Goal: Task Accomplishment & Management: Manage account settings

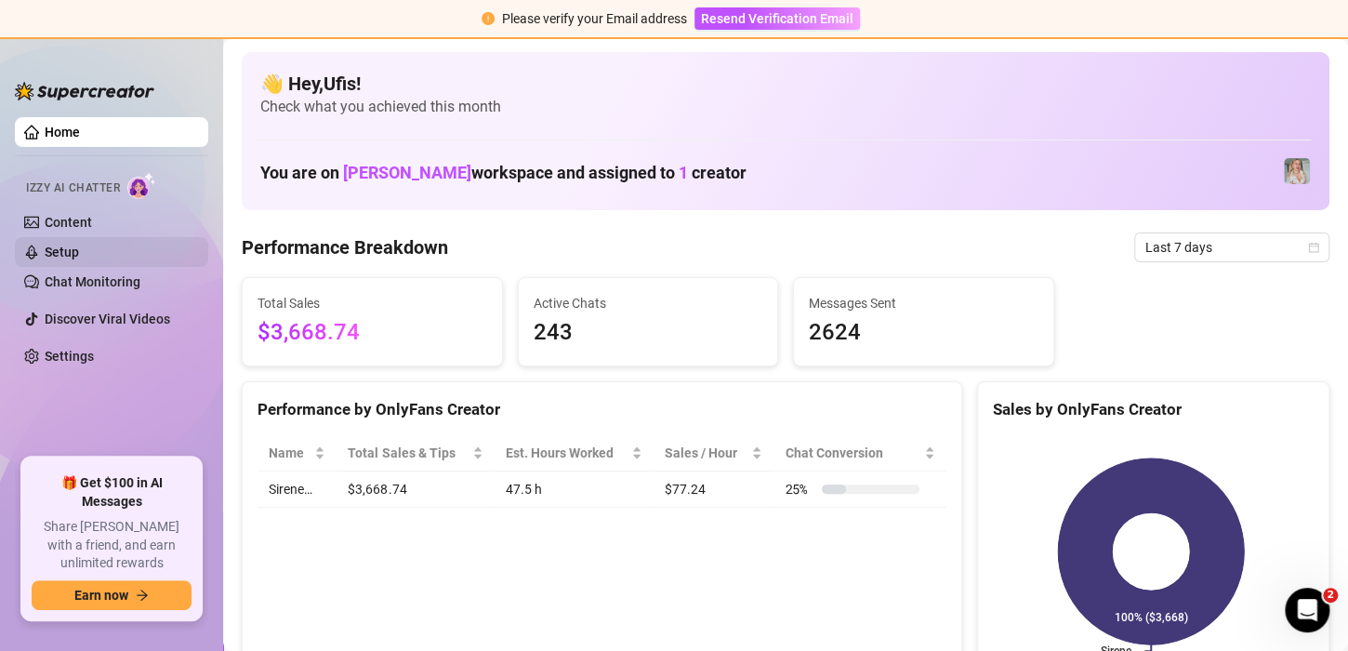
click at [61, 258] on link "Setup" at bounding box center [62, 251] width 34 height 15
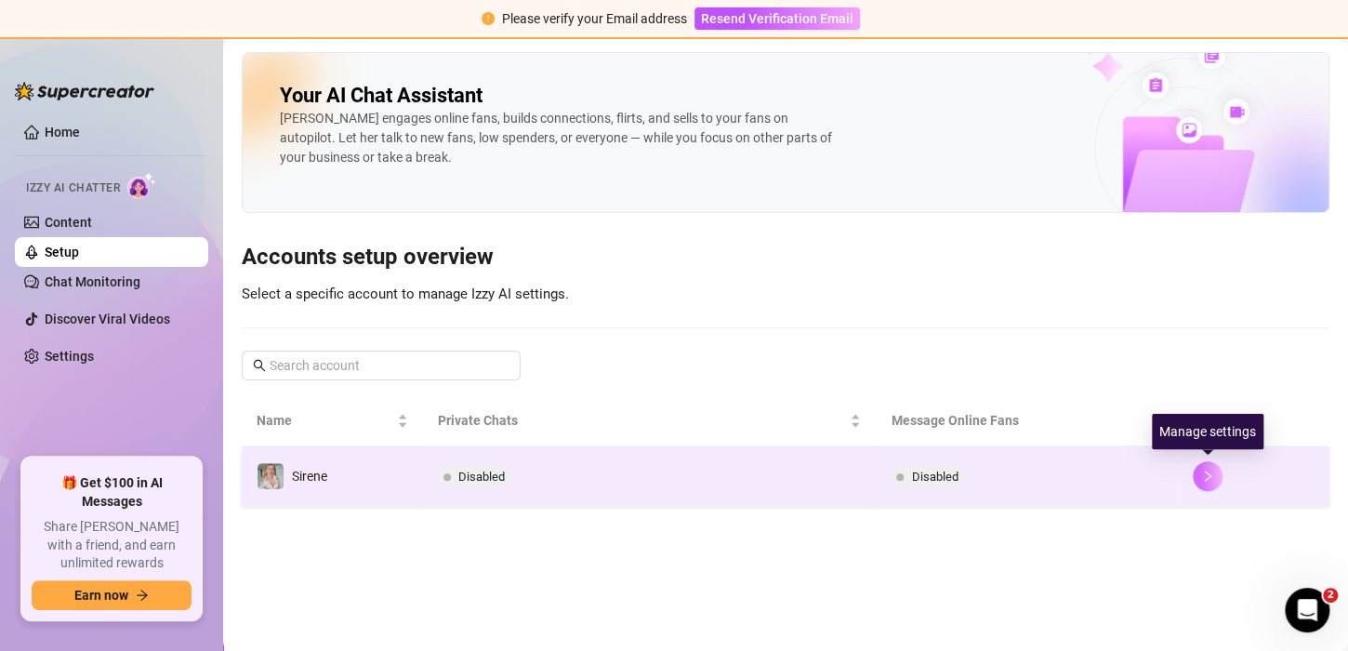
click at [1211, 471] on icon "right" at bounding box center [1207, 475] width 13 height 13
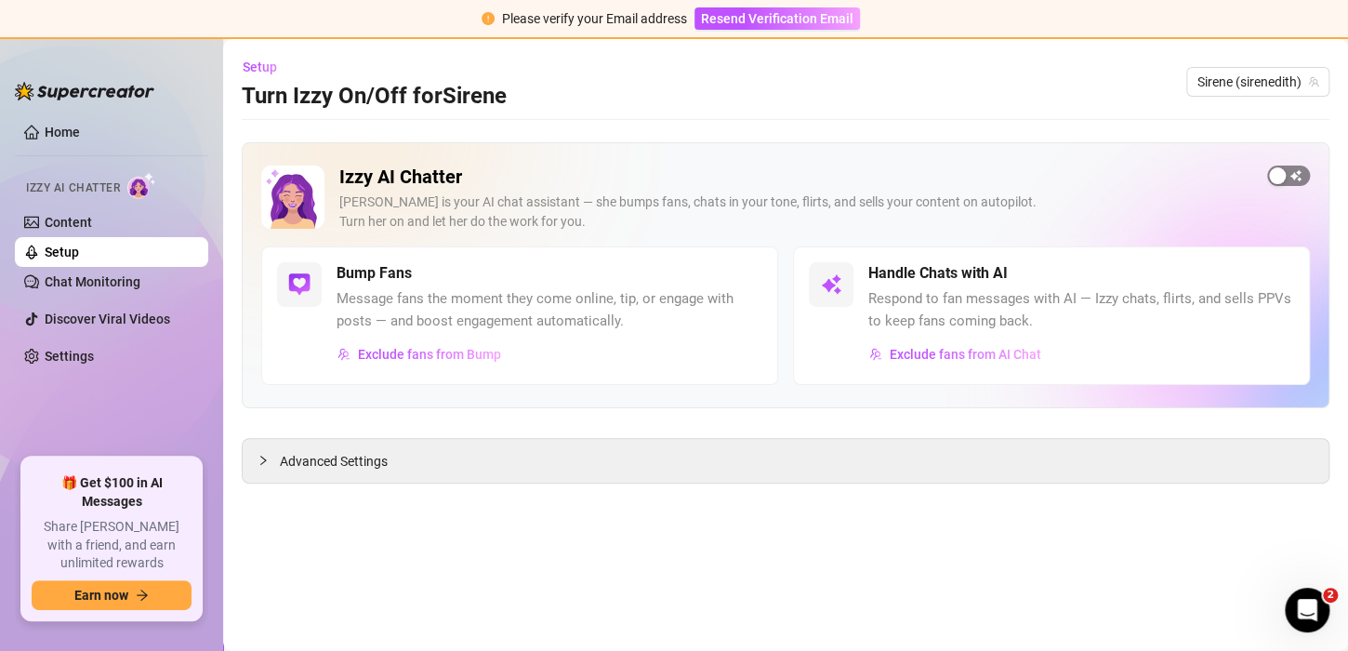
click at [1294, 173] on span "button" at bounding box center [1288, 175] width 43 height 20
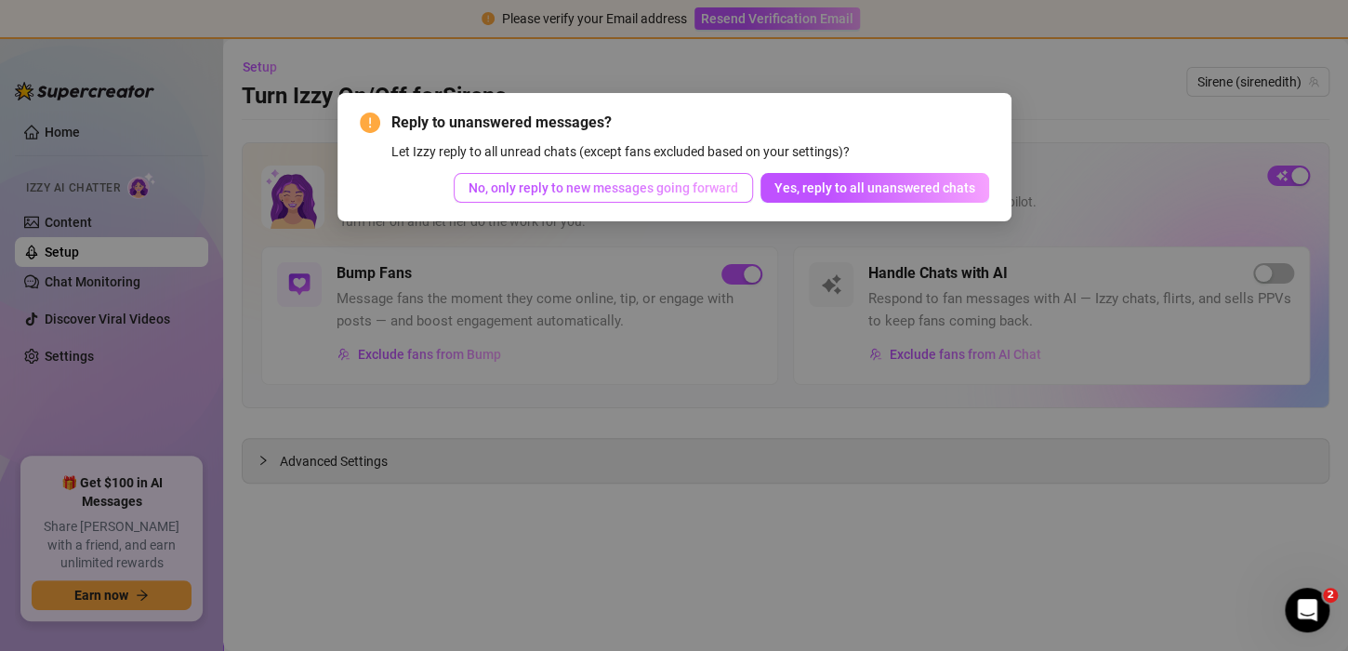
click at [603, 193] on span "No, only reply to new messages going forward" at bounding box center [604, 187] width 270 height 15
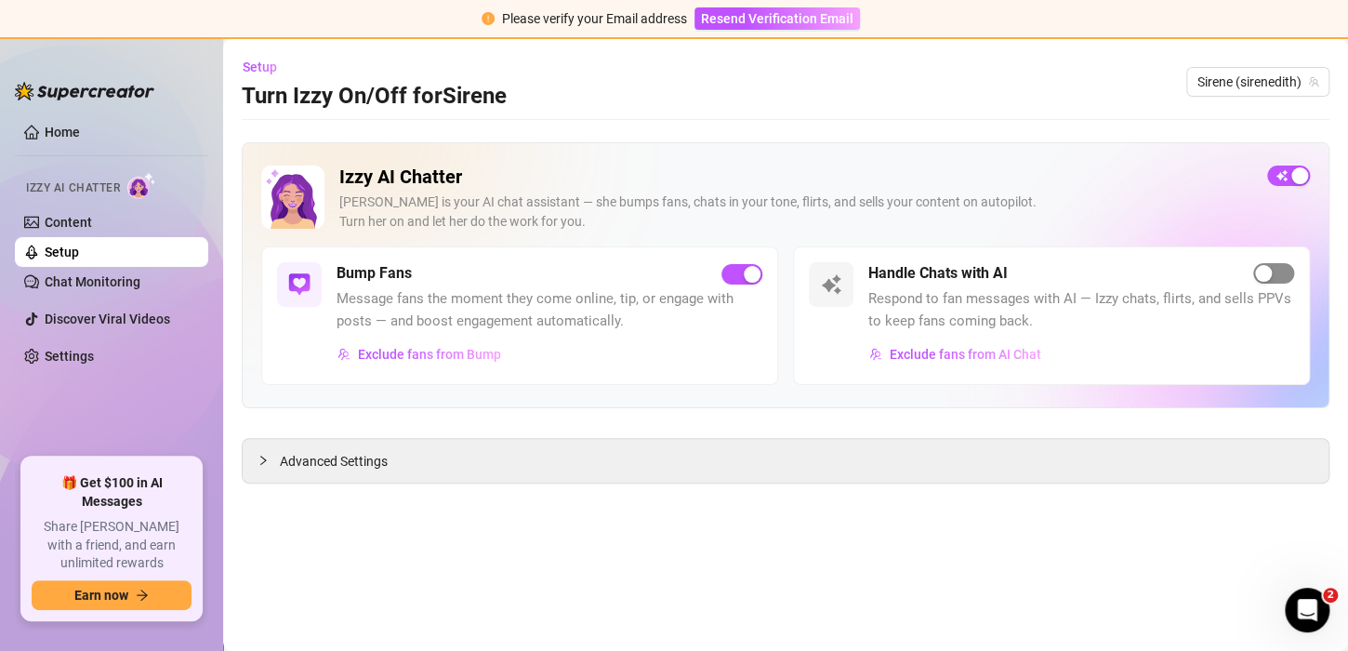
click at [1271, 273] on div "button" at bounding box center [1263, 273] width 17 height 17
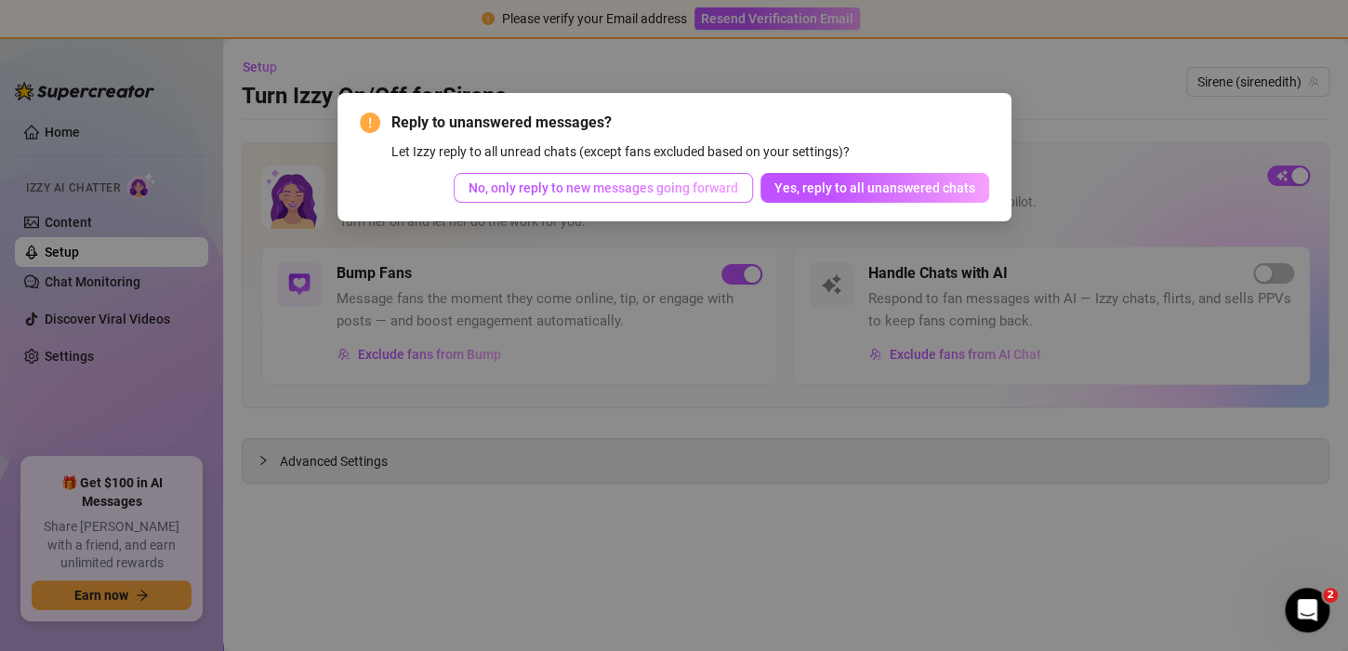
click at [686, 188] on span "No, only reply to new messages going forward" at bounding box center [604, 187] width 270 height 15
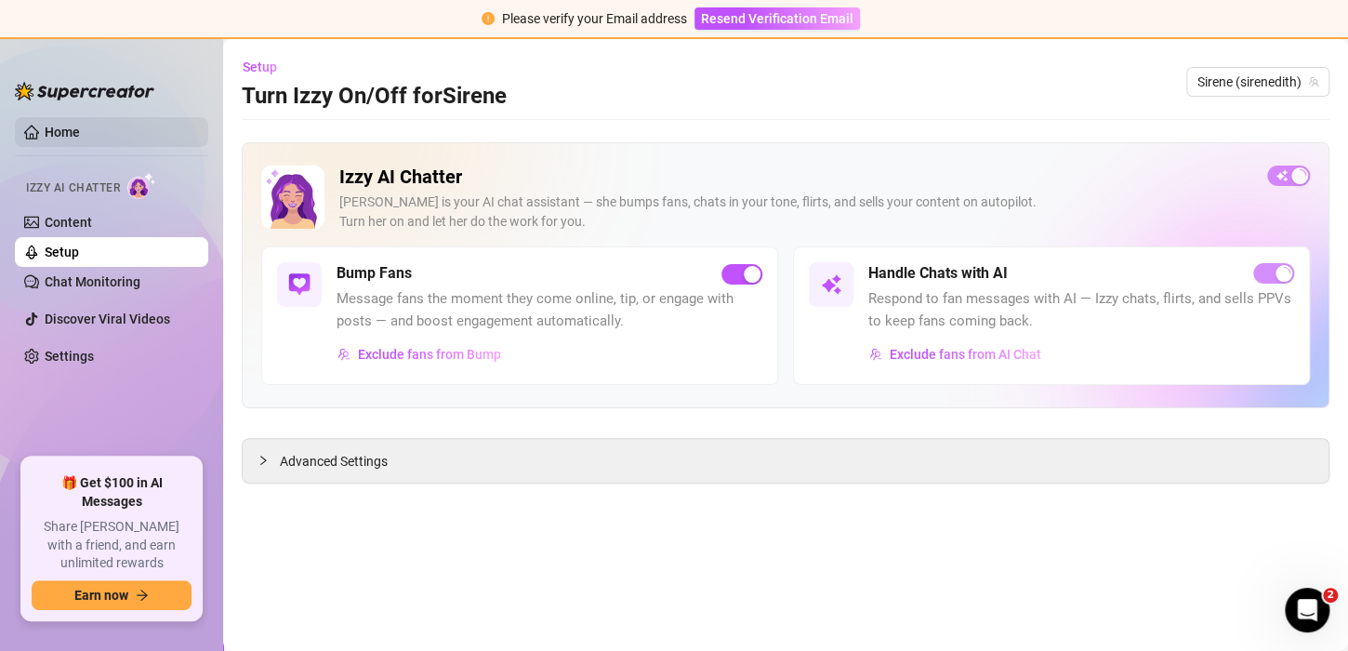
click at [59, 136] on link "Home" at bounding box center [62, 132] width 35 height 15
